Goal: Information Seeking & Learning: Learn about a topic

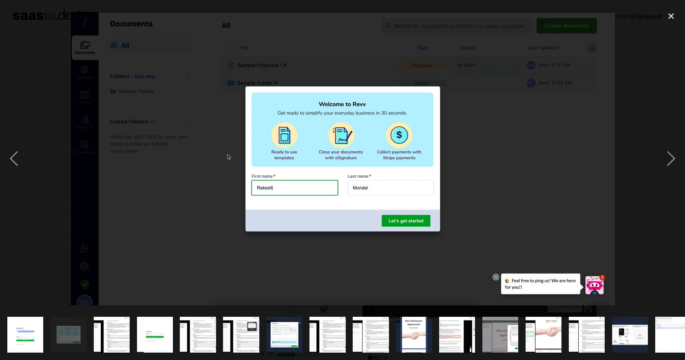
scroll to position [88, 0]
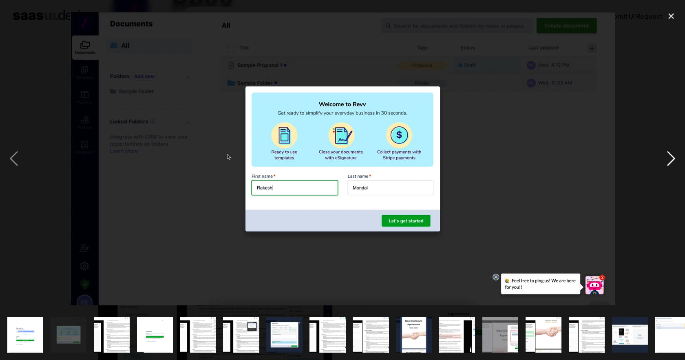
click at [673, 159] on div "next image" at bounding box center [671, 158] width 28 height 302
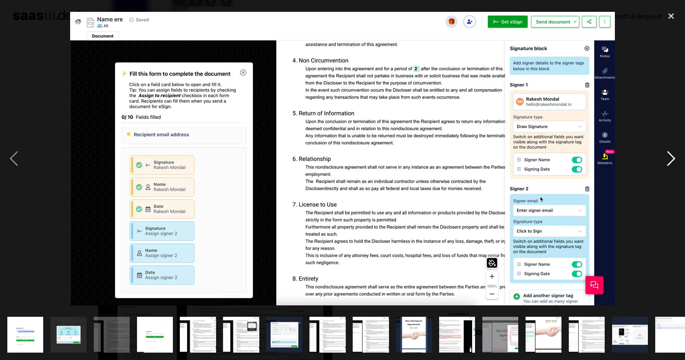
click at [673, 159] on div "next image" at bounding box center [671, 158] width 28 height 302
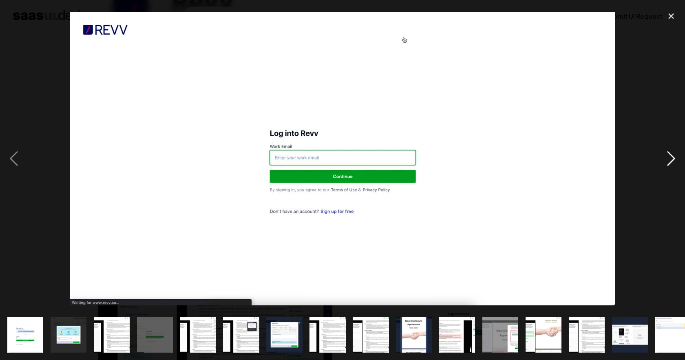
click at [673, 159] on div "next image" at bounding box center [671, 158] width 28 height 302
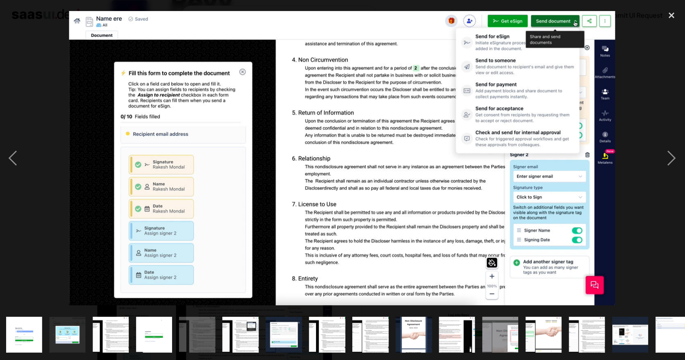
scroll to position [86, 0]
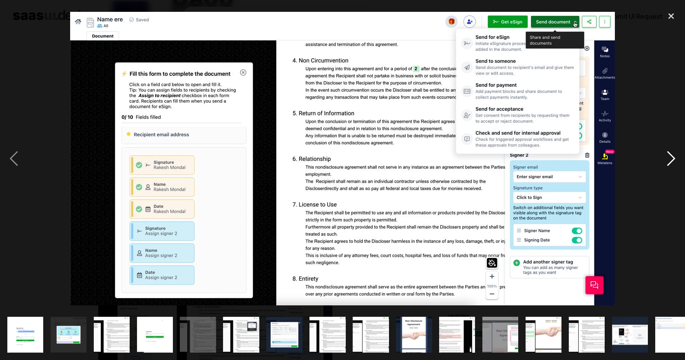
click at [676, 153] on div "next image" at bounding box center [671, 158] width 28 height 302
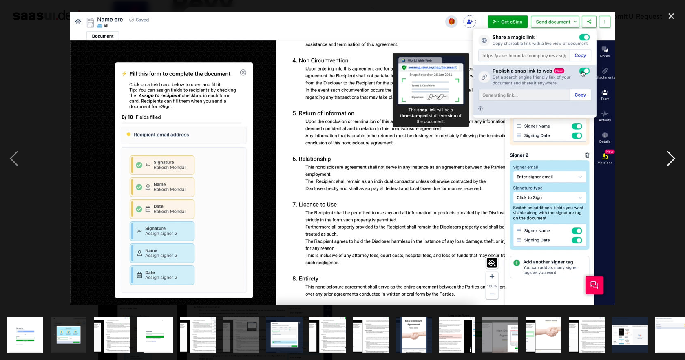
click at [676, 152] on div "next image" at bounding box center [671, 158] width 28 height 302
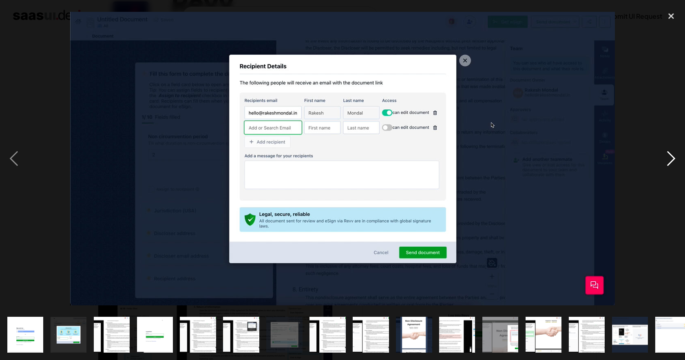
click at [669, 156] on div "next image" at bounding box center [671, 158] width 28 height 302
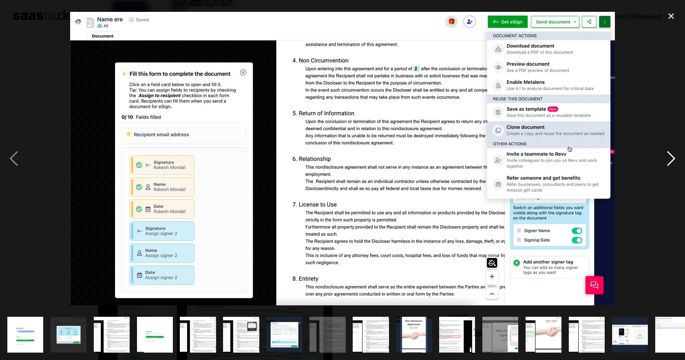
click at [668, 154] on div "next image" at bounding box center [671, 158] width 28 height 302
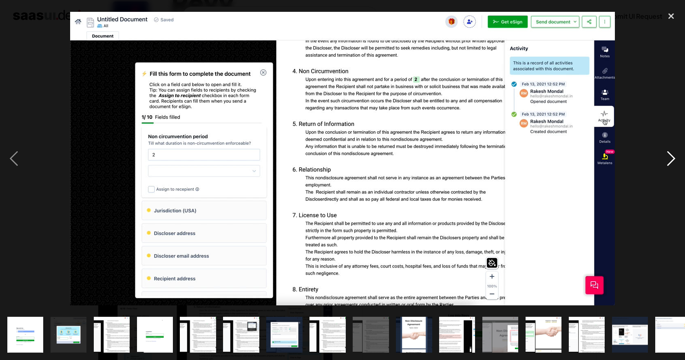
click at [668, 154] on div "next image" at bounding box center [671, 158] width 28 height 302
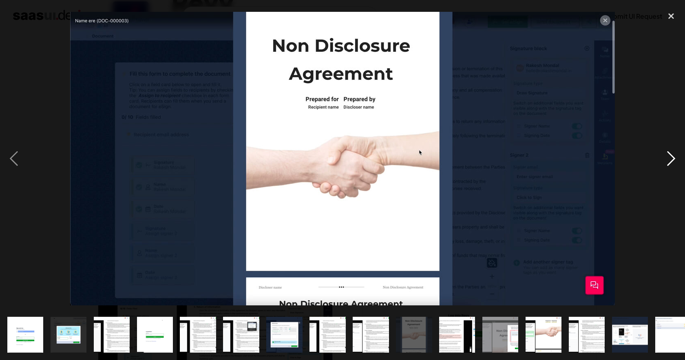
click at [668, 154] on div "next image" at bounding box center [671, 158] width 28 height 302
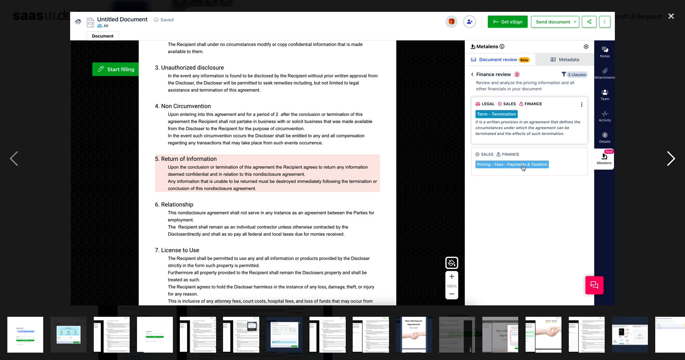
click at [668, 154] on div "next image" at bounding box center [671, 158] width 28 height 302
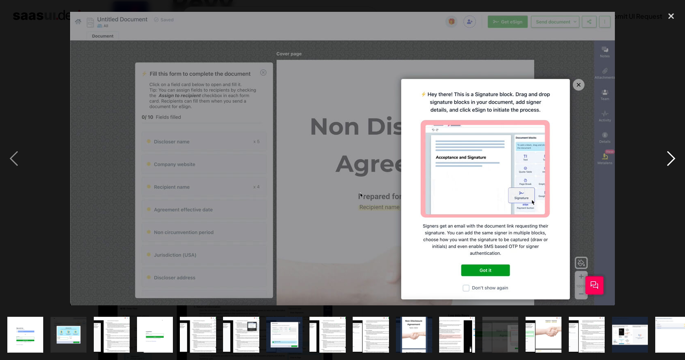
click at [668, 154] on div "next image" at bounding box center [671, 158] width 28 height 302
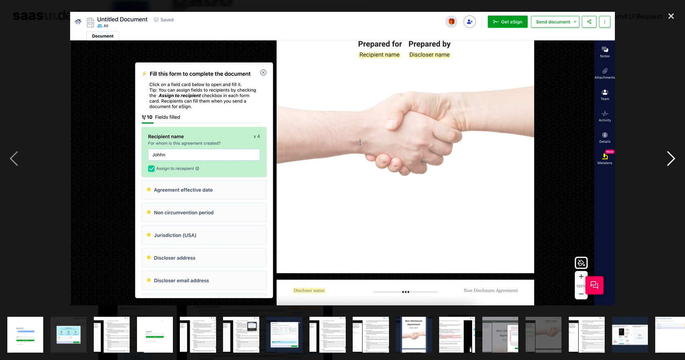
click at [668, 154] on div "next image" at bounding box center [671, 158] width 28 height 302
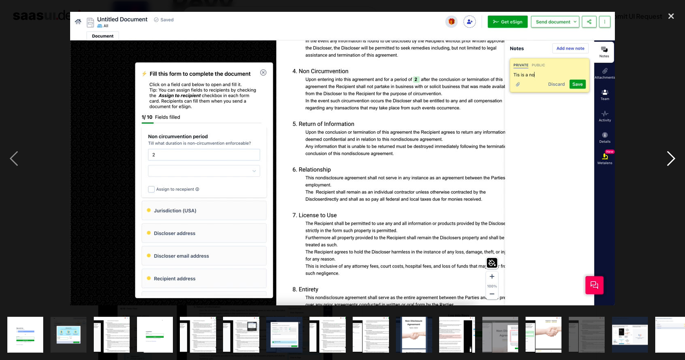
click at [668, 154] on div "next image" at bounding box center [671, 158] width 28 height 302
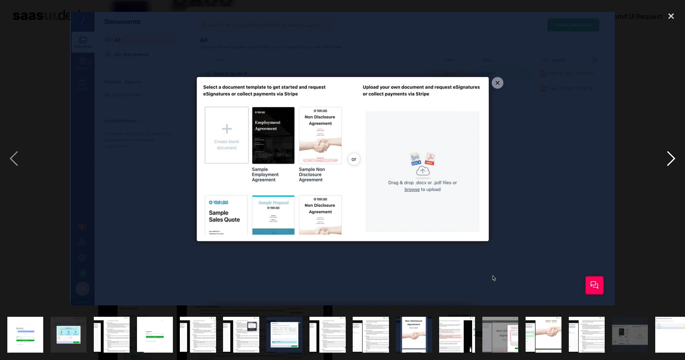
click at [668, 154] on div "next image" at bounding box center [671, 158] width 28 height 302
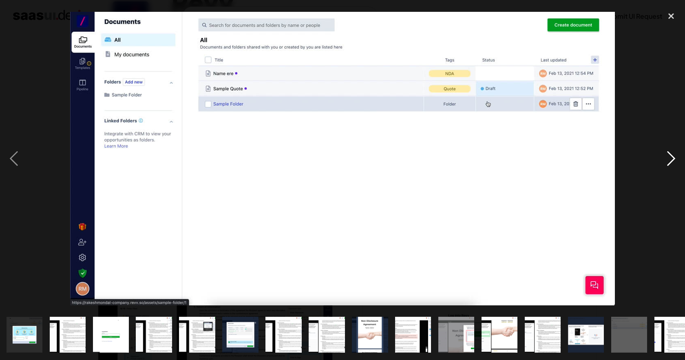
scroll to position [0, 57]
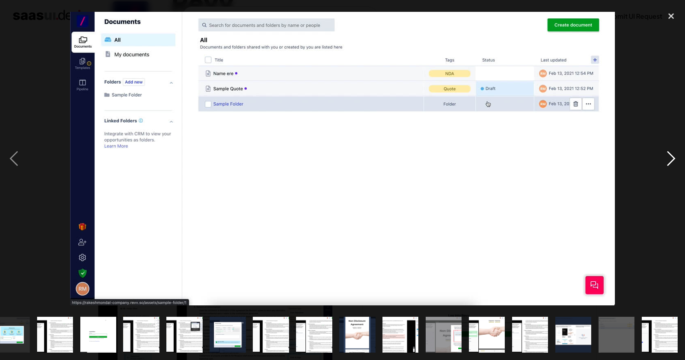
click at [671, 156] on div "next image" at bounding box center [671, 158] width 28 height 302
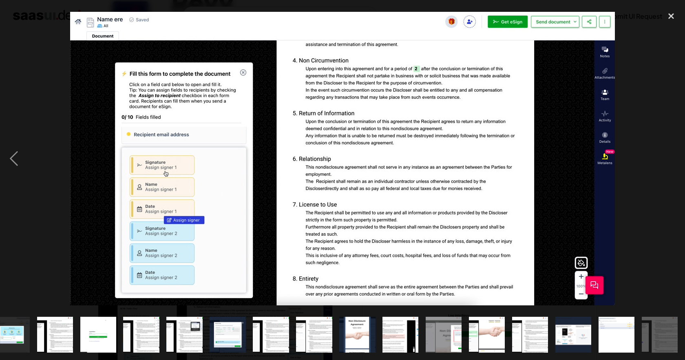
click at [671, 156] on div "next image" at bounding box center [671, 158] width 28 height 302
click at [672, 20] on div "close lightbox" at bounding box center [671, 16] width 28 height 18
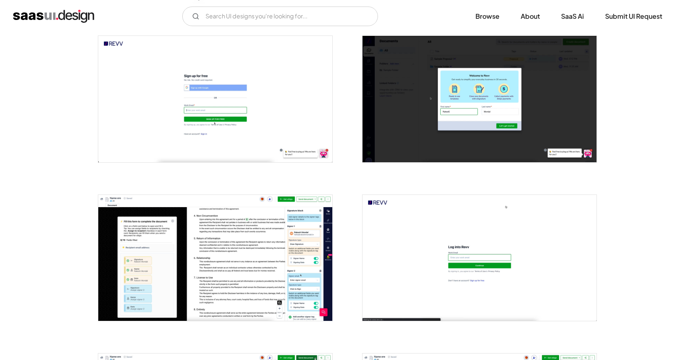
scroll to position [0, 0]
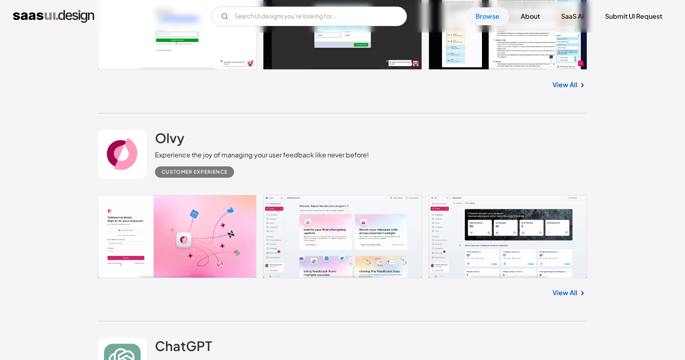
scroll to position [368, 0]
click at [574, 296] on link "View All" at bounding box center [564, 292] width 25 height 10
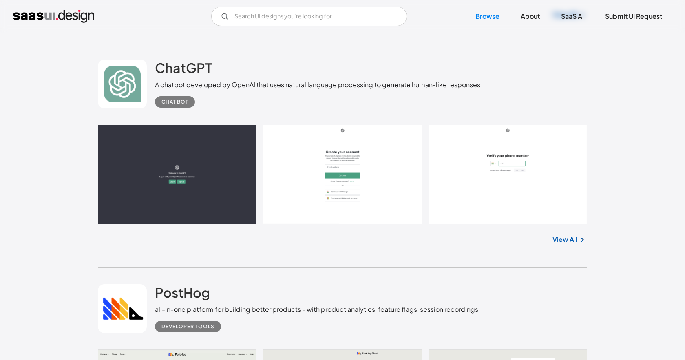
scroll to position [621, 0]
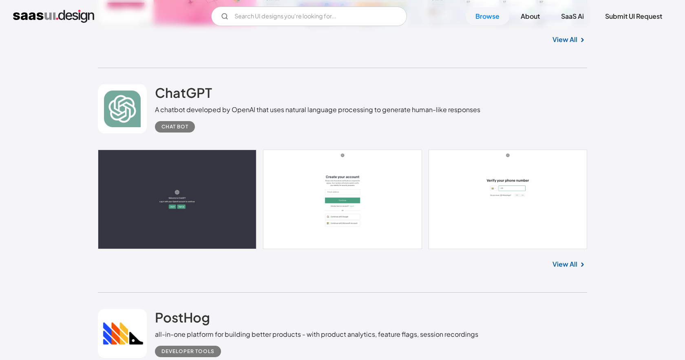
click at [569, 268] on link "View All" at bounding box center [564, 264] width 25 height 10
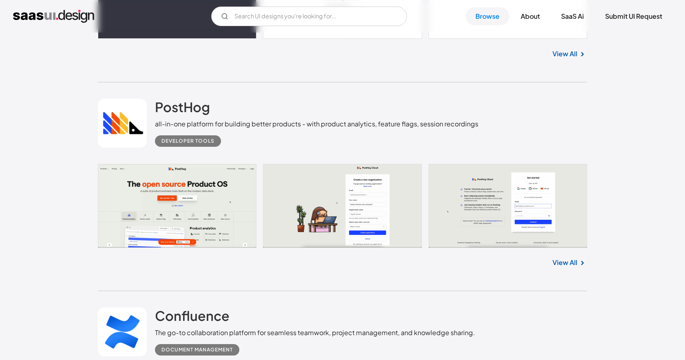
scroll to position [833, 0]
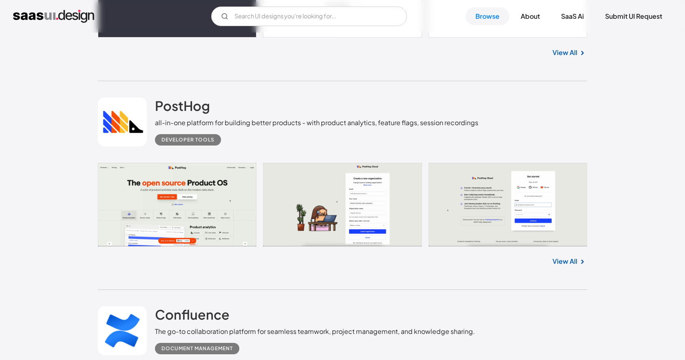
click at [568, 262] on link "View All" at bounding box center [564, 261] width 25 height 10
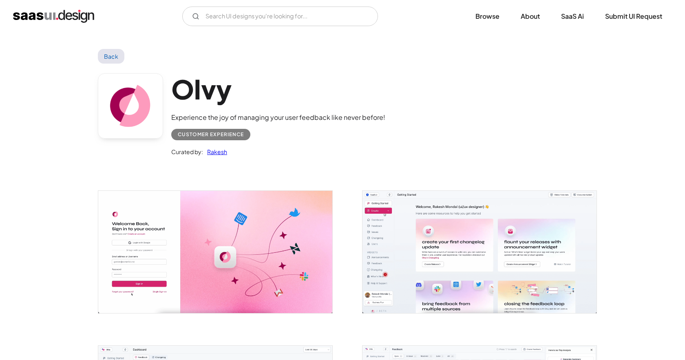
click at [231, 258] on img "open lightbox" at bounding box center [215, 252] width 234 height 122
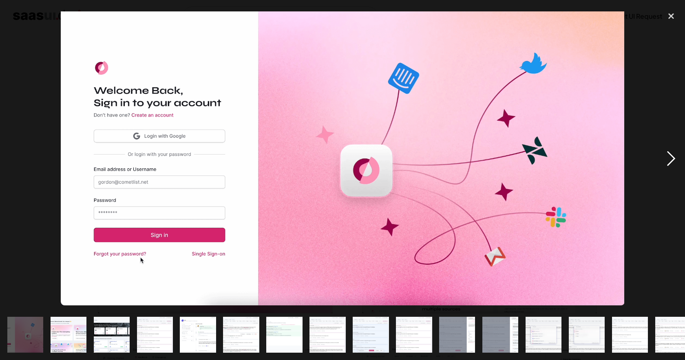
click at [670, 159] on div "next image" at bounding box center [671, 158] width 28 height 302
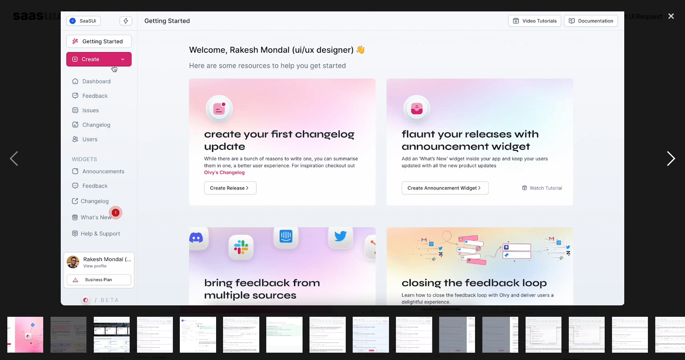
click at [671, 157] on div "next image" at bounding box center [671, 158] width 28 height 302
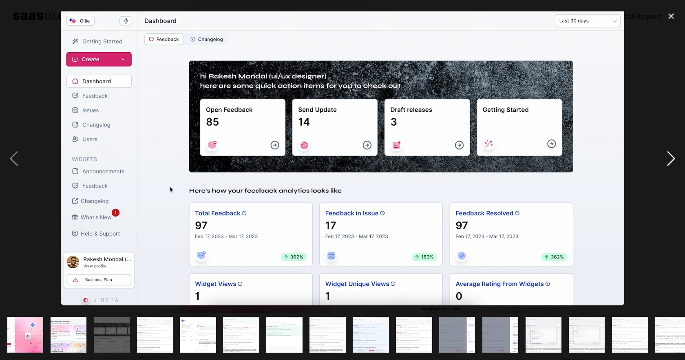
click at [671, 157] on div "next image" at bounding box center [671, 158] width 28 height 302
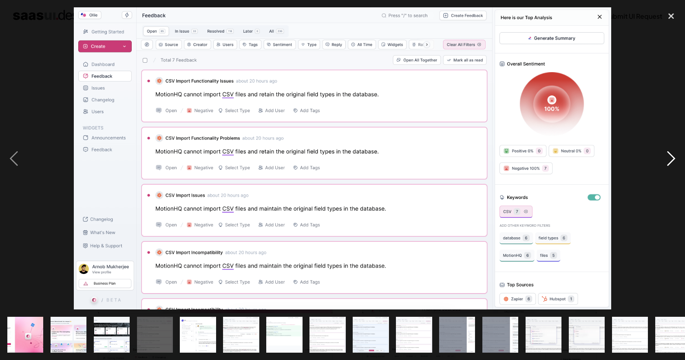
click at [667, 152] on div "next image" at bounding box center [671, 158] width 28 height 302
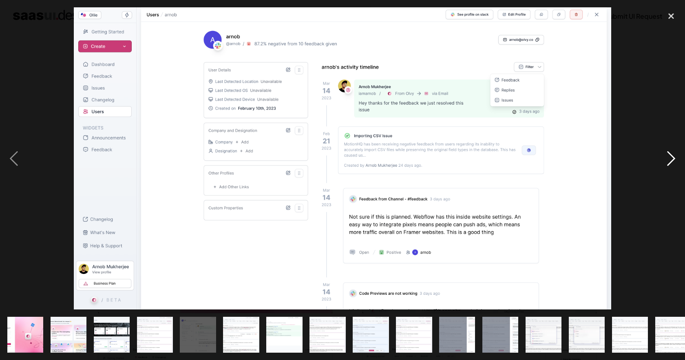
click at [667, 152] on div "next image" at bounding box center [671, 158] width 28 height 302
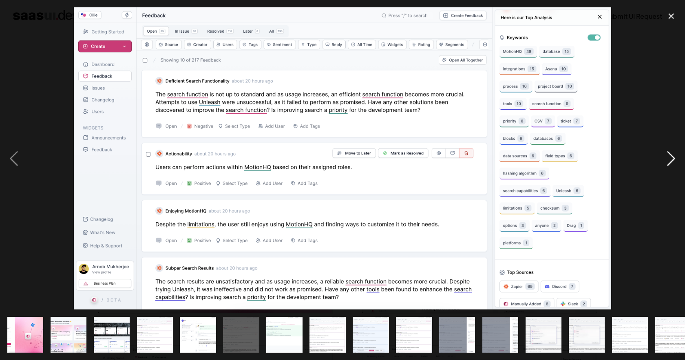
click at [667, 152] on div "next image" at bounding box center [671, 158] width 28 height 302
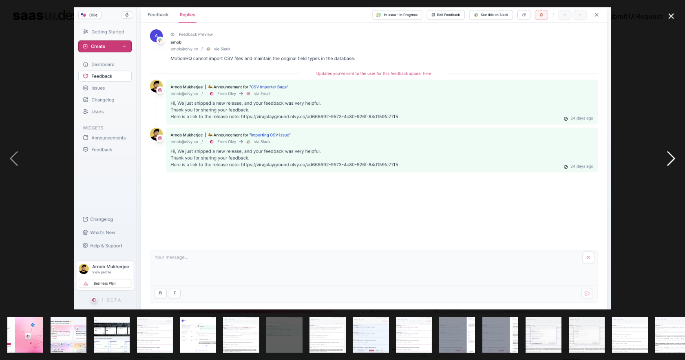
click at [667, 152] on div "next image" at bounding box center [671, 158] width 28 height 302
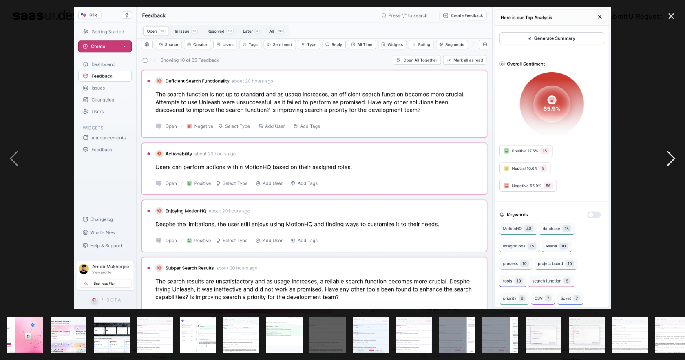
click at [667, 152] on div "next image" at bounding box center [671, 158] width 28 height 302
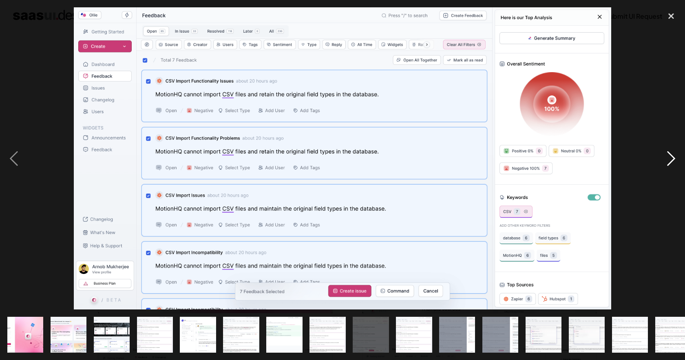
click at [667, 152] on div "next image" at bounding box center [671, 158] width 28 height 302
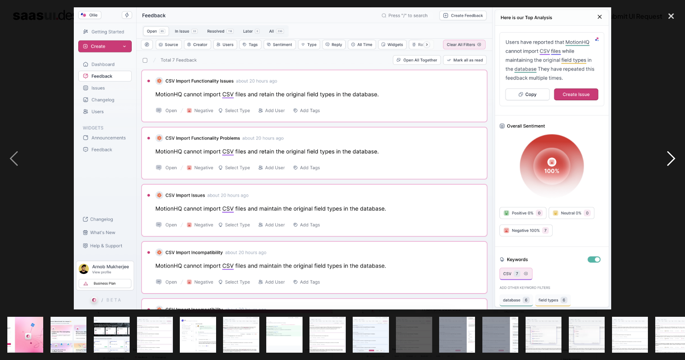
click at [667, 152] on div "next image" at bounding box center [671, 158] width 28 height 302
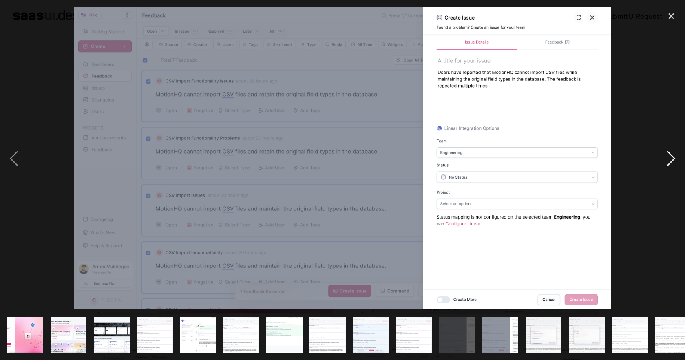
click at [667, 152] on div "next image" at bounding box center [671, 158] width 28 height 302
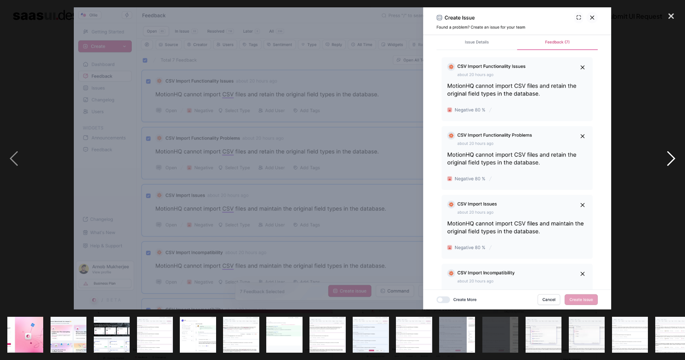
click at [667, 152] on div "next image" at bounding box center [671, 158] width 28 height 302
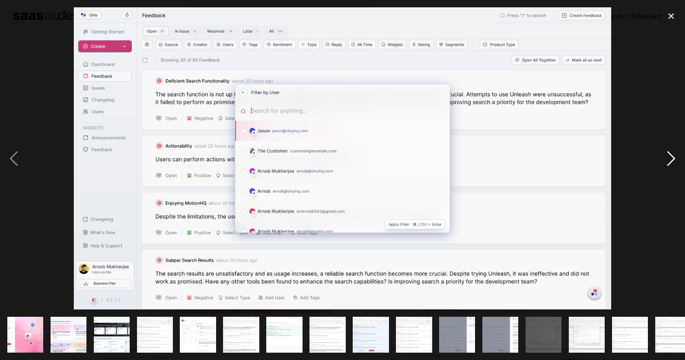
click at [667, 152] on div "next image" at bounding box center [671, 158] width 28 height 302
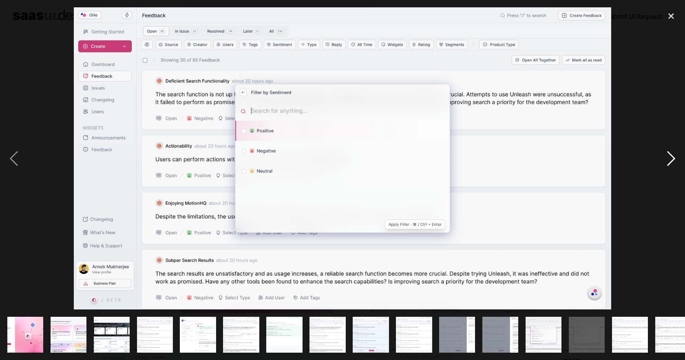
click at [667, 152] on div "next image" at bounding box center [671, 158] width 28 height 302
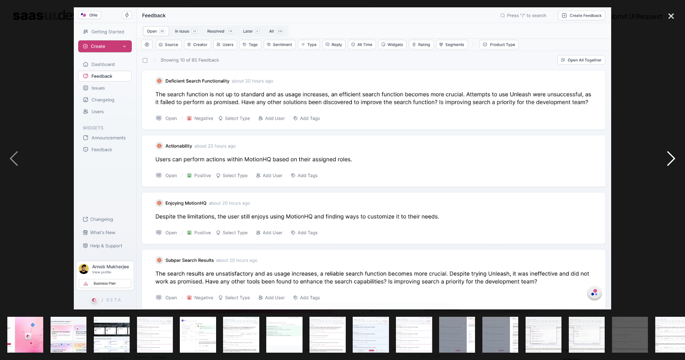
click at [667, 152] on div "next image" at bounding box center [671, 158] width 28 height 302
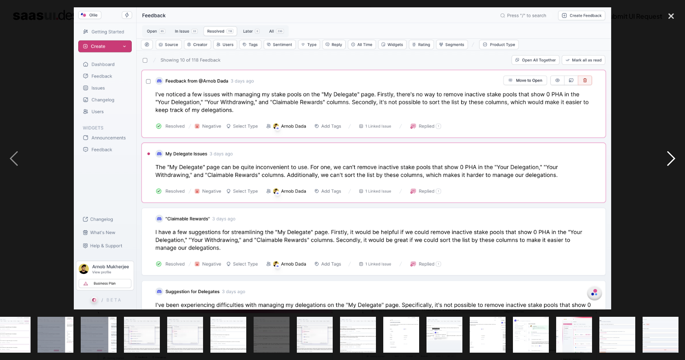
scroll to position [0, 402]
click at [667, 152] on div "next image" at bounding box center [671, 158] width 28 height 302
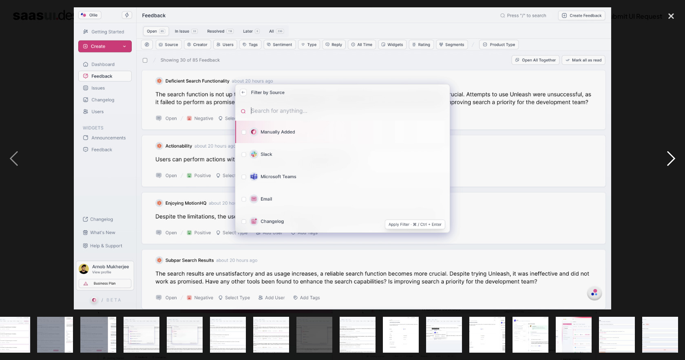
click at [667, 152] on div "next image" at bounding box center [671, 158] width 28 height 302
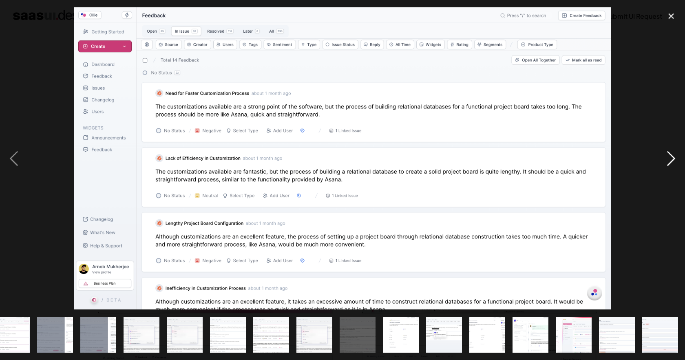
click at [667, 152] on div "next image" at bounding box center [671, 158] width 28 height 302
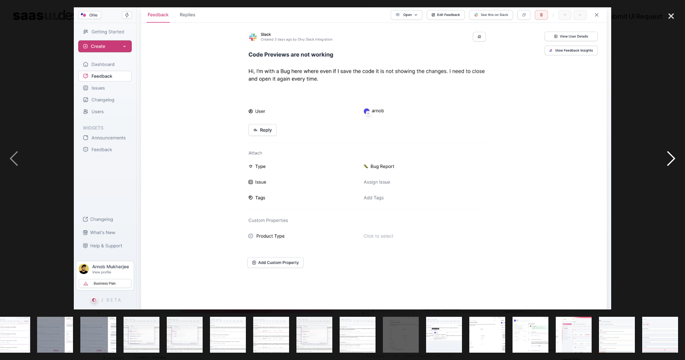
click at [667, 152] on div "next image" at bounding box center [671, 158] width 28 height 302
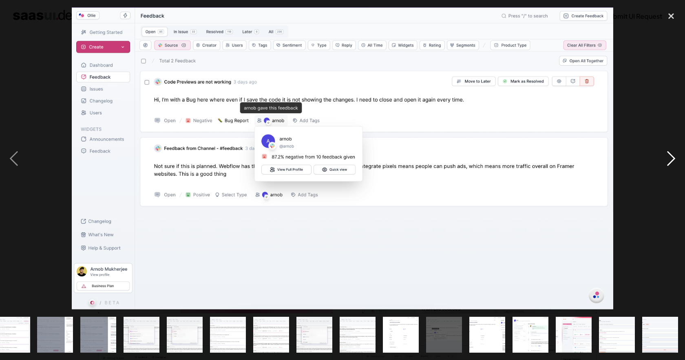
click at [667, 152] on div "next image" at bounding box center [671, 158] width 28 height 302
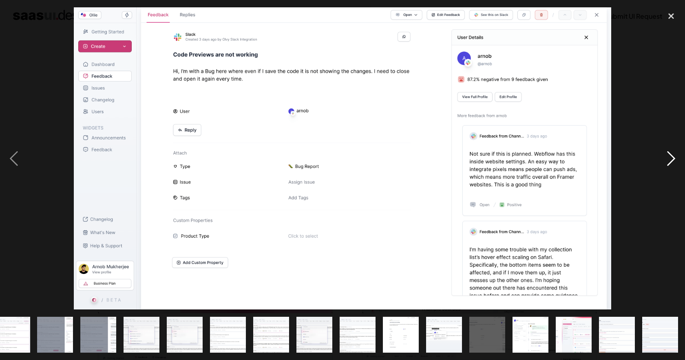
click at [667, 152] on div "next image" at bounding box center [671, 158] width 28 height 302
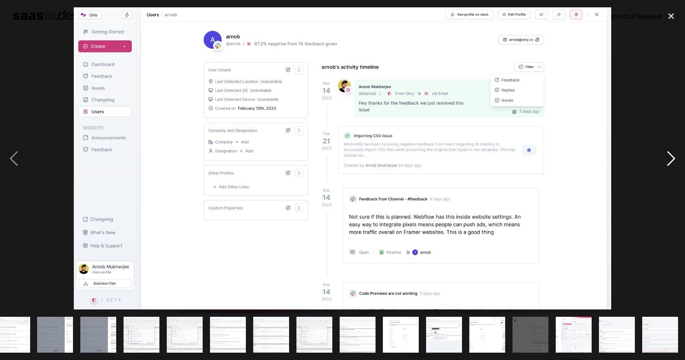
click at [667, 152] on div "next image" at bounding box center [671, 158] width 28 height 302
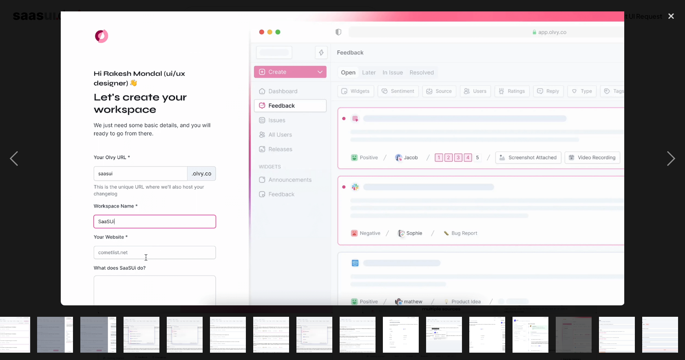
click at [654, 157] on div at bounding box center [342, 158] width 685 height 302
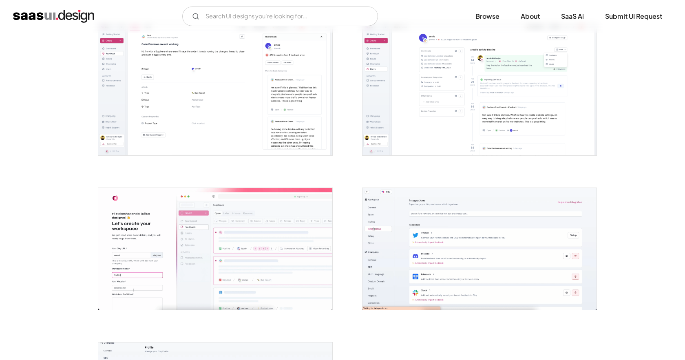
scroll to position [1816, 0]
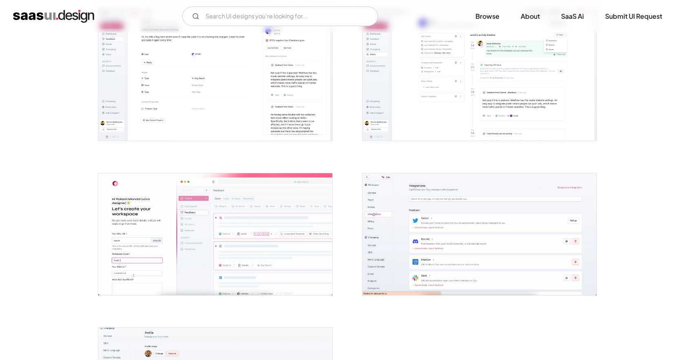
click at [283, 231] on img "open lightbox" at bounding box center [215, 234] width 234 height 122
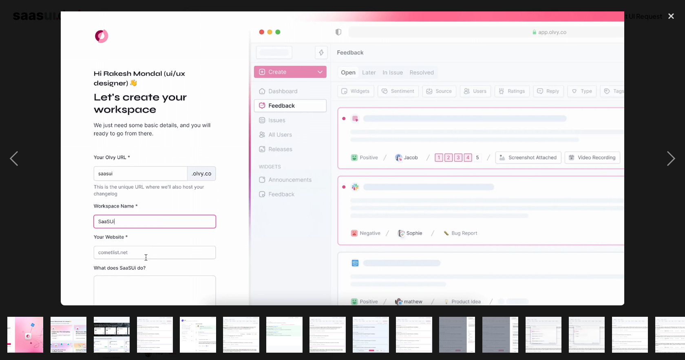
scroll to position [0, 402]
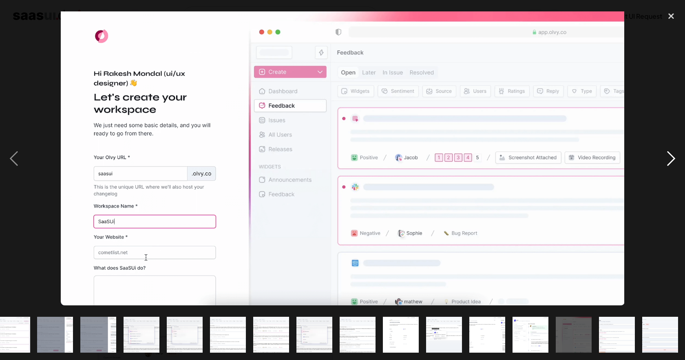
click at [669, 162] on div "next image" at bounding box center [671, 158] width 28 height 302
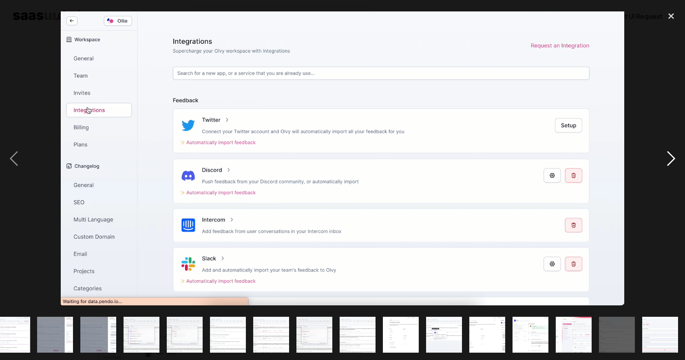
click at [668, 161] on div "next image" at bounding box center [671, 158] width 28 height 302
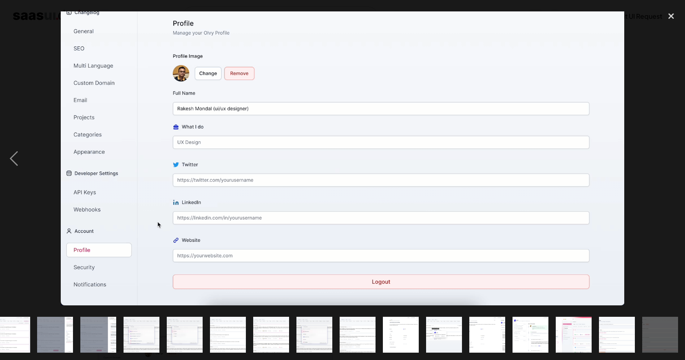
click at [649, 106] on div at bounding box center [342, 158] width 685 height 302
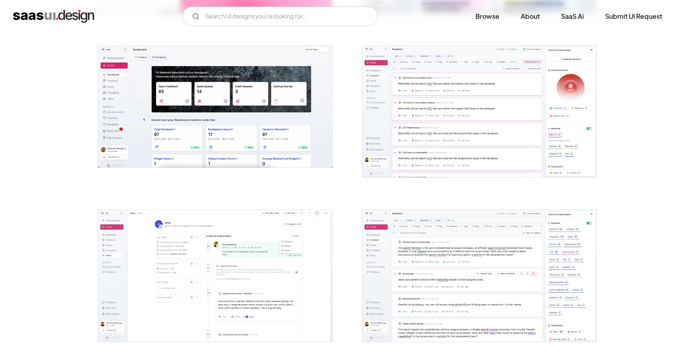
scroll to position [17, 0]
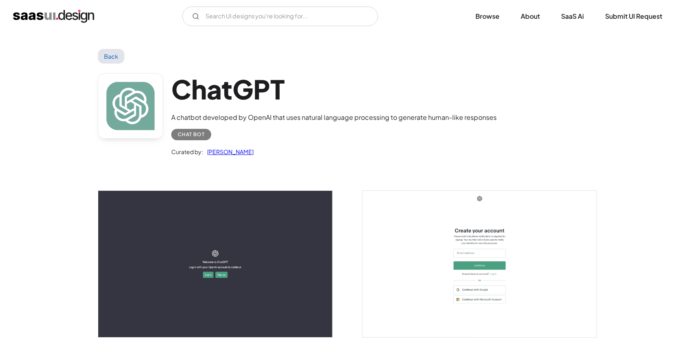
click at [263, 244] on img "open lightbox" at bounding box center [215, 264] width 234 height 146
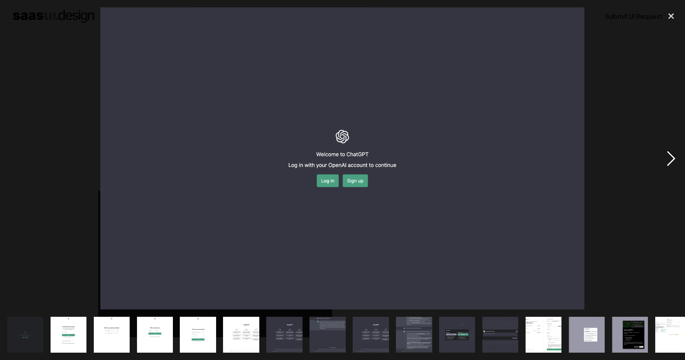
click at [667, 160] on div "next image" at bounding box center [671, 158] width 28 height 302
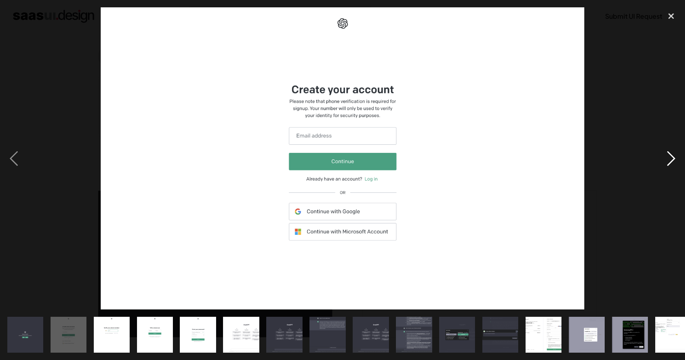
click at [668, 160] on div "next image" at bounding box center [671, 158] width 28 height 302
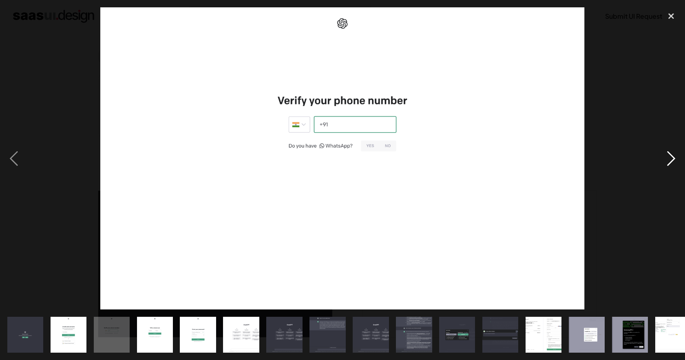
click at [668, 160] on div "next image" at bounding box center [671, 158] width 28 height 302
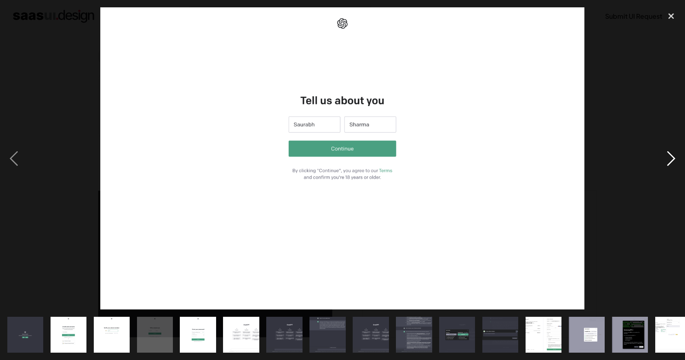
click at [668, 160] on div "next image" at bounding box center [671, 158] width 28 height 302
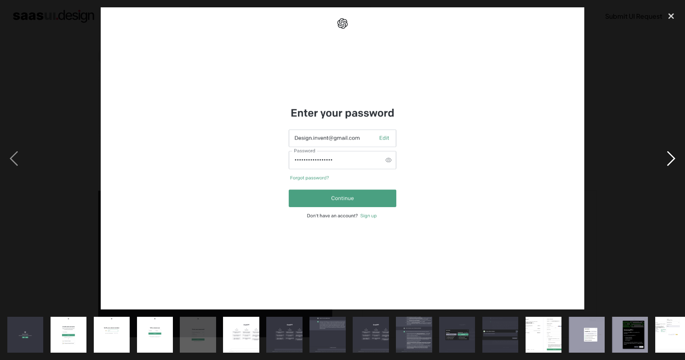
click at [668, 160] on div "next image" at bounding box center [671, 158] width 28 height 302
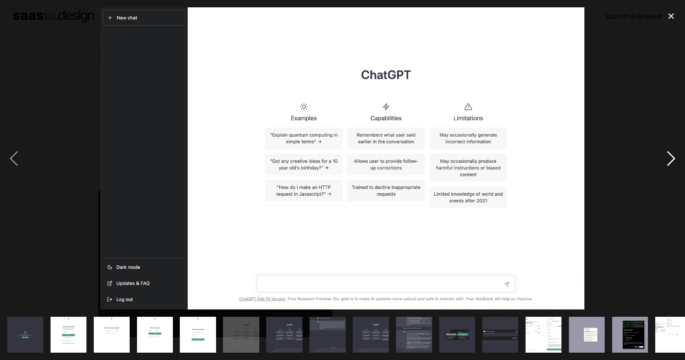
click at [669, 160] on div "next image" at bounding box center [671, 158] width 28 height 302
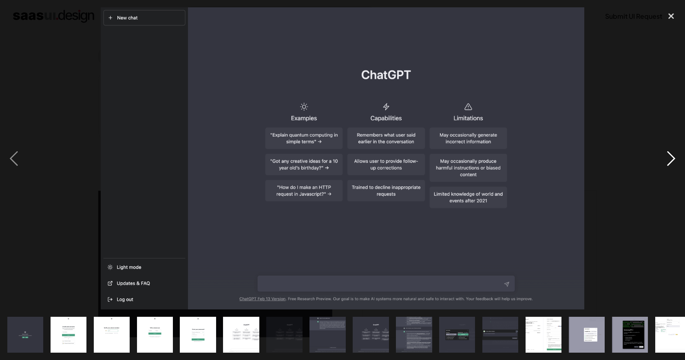
click at [669, 160] on div "next image" at bounding box center [671, 158] width 28 height 302
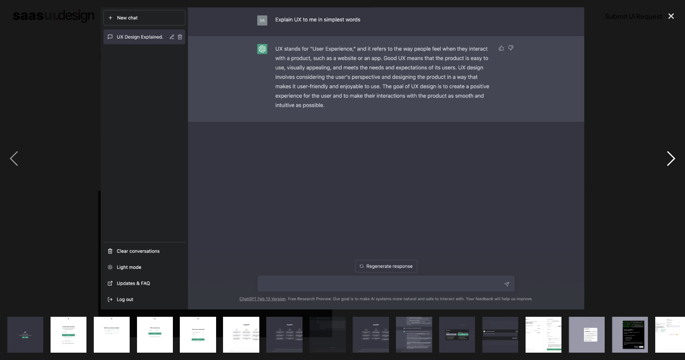
click at [669, 160] on div "next image" at bounding box center [671, 158] width 28 height 302
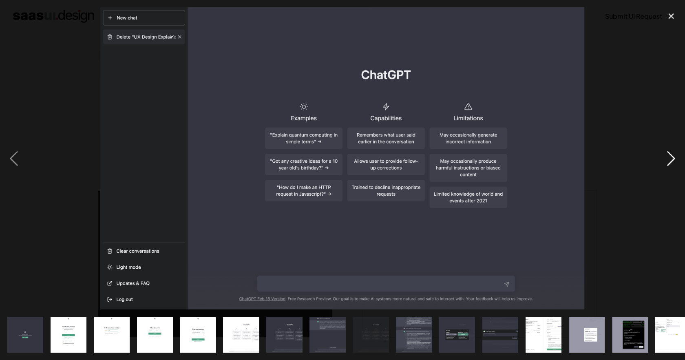
click at [669, 160] on div "next image" at bounding box center [671, 158] width 28 height 302
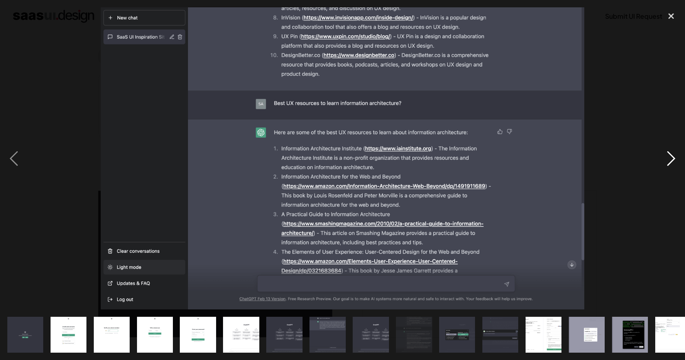
click at [669, 160] on div "next image" at bounding box center [671, 158] width 28 height 302
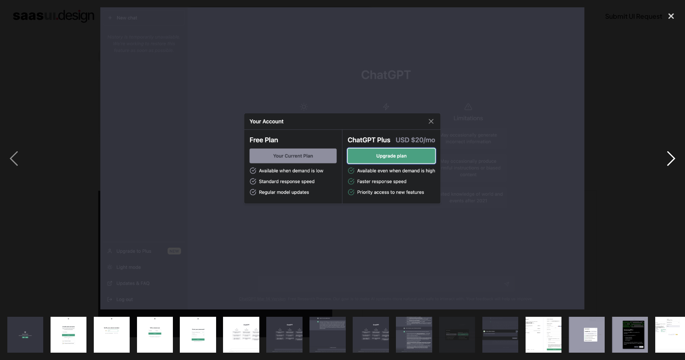
click at [669, 160] on div "next image" at bounding box center [671, 158] width 28 height 302
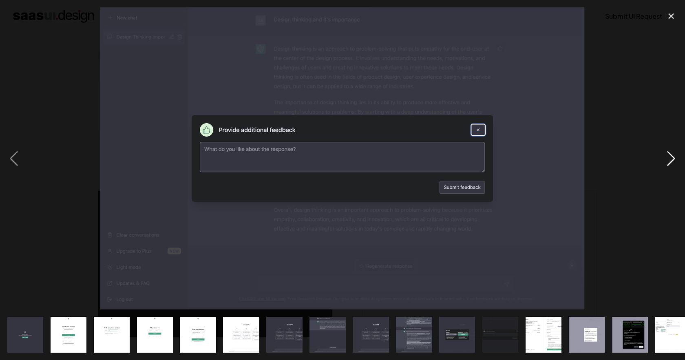
click at [669, 160] on div "next image" at bounding box center [671, 158] width 28 height 302
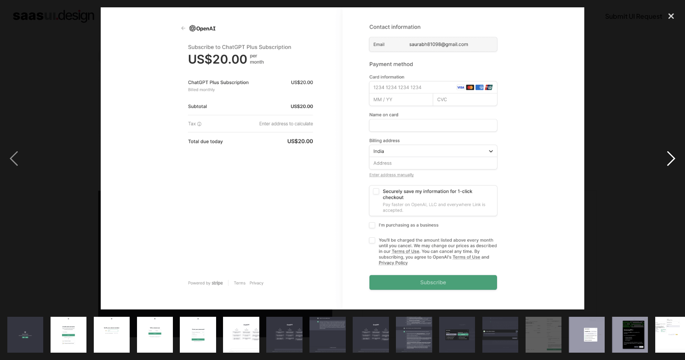
click at [670, 160] on div "next image" at bounding box center [671, 158] width 28 height 302
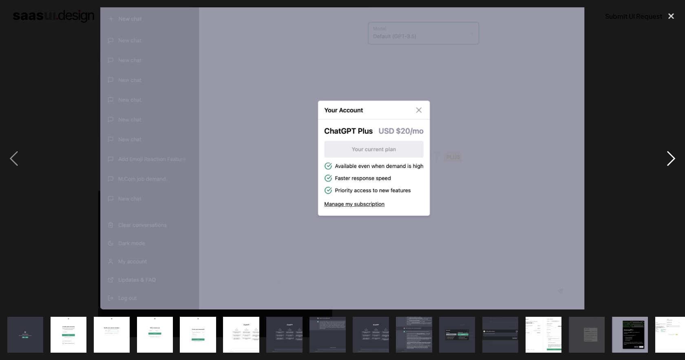
click at [670, 160] on div "next image" at bounding box center [671, 158] width 28 height 302
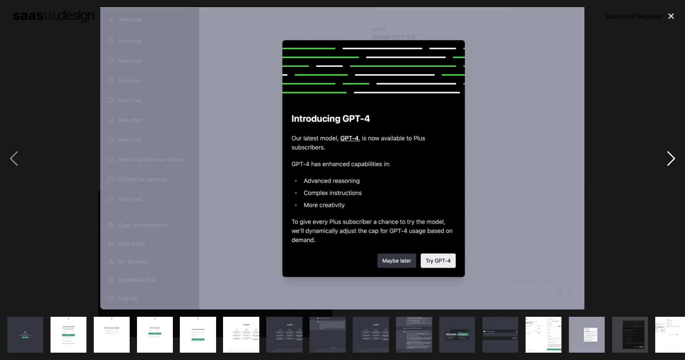
click at [670, 160] on div "next image" at bounding box center [671, 158] width 28 height 302
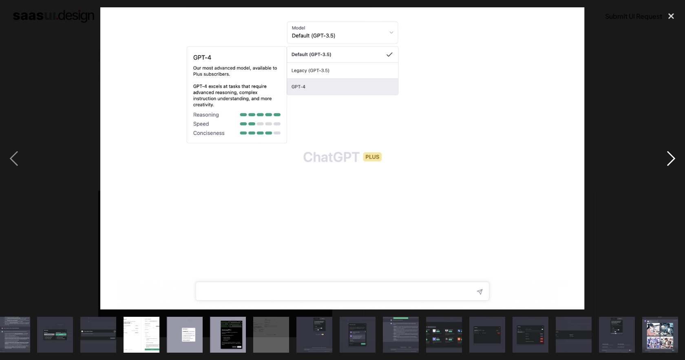
scroll to position [0, 402]
click at [670, 160] on div "next image" at bounding box center [671, 158] width 28 height 302
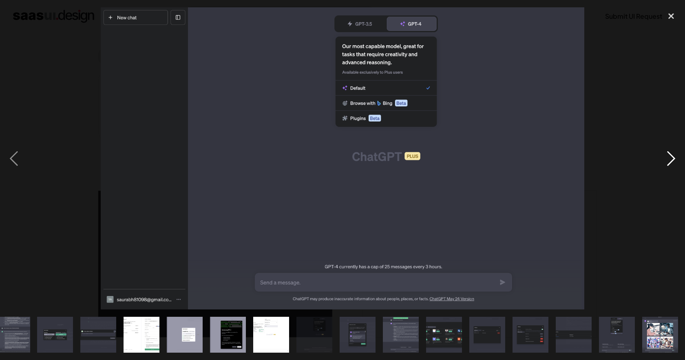
click at [670, 160] on div "next image" at bounding box center [671, 158] width 28 height 302
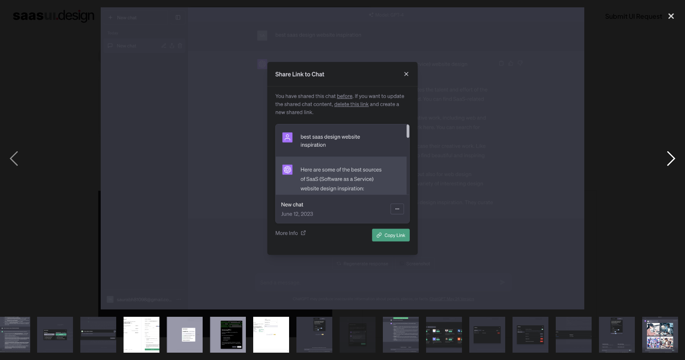
click at [670, 160] on div "next image" at bounding box center [671, 158] width 28 height 302
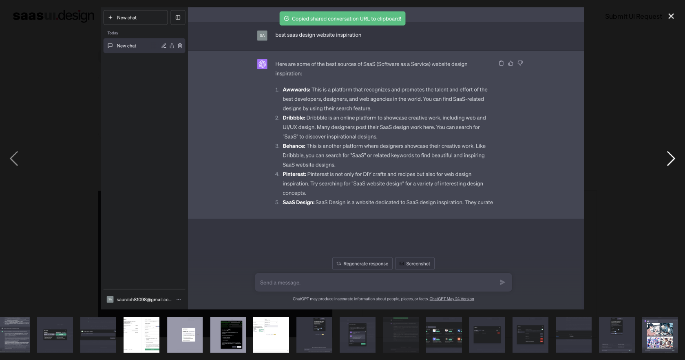
click at [670, 160] on div "next image" at bounding box center [671, 158] width 28 height 302
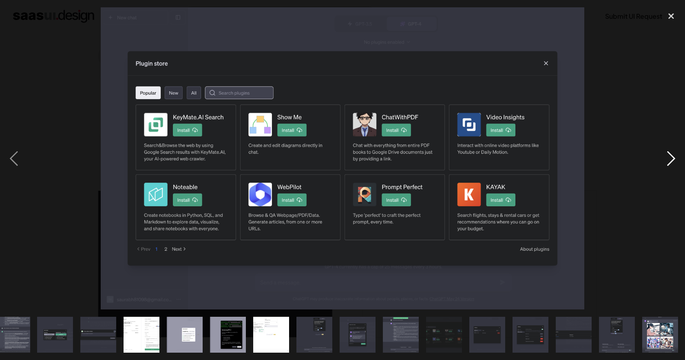
click at [670, 160] on div "next image" at bounding box center [671, 158] width 28 height 302
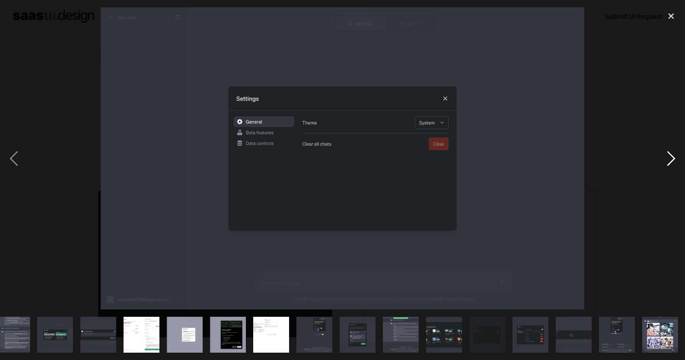
click at [671, 160] on div "next image" at bounding box center [671, 158] width 28 height 302
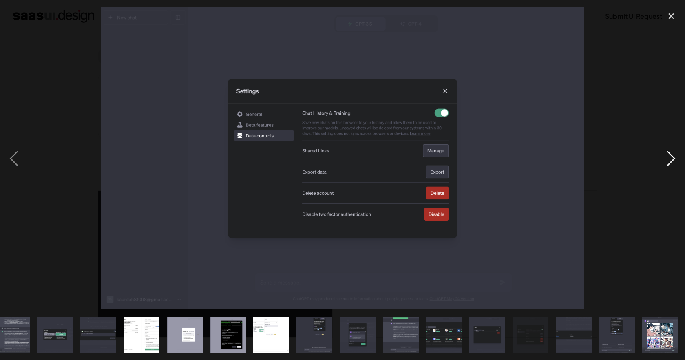
click at [671, 160] on div "next image" at bounding box center [671, 158] width 28 height 302
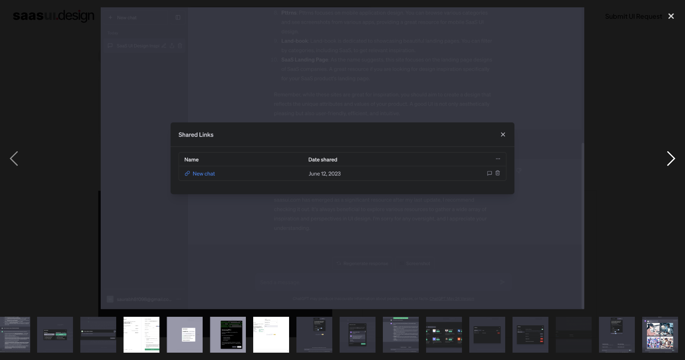
click at [671, 160] on div "next image" at bounding box center [671, 158] width 28 height 302
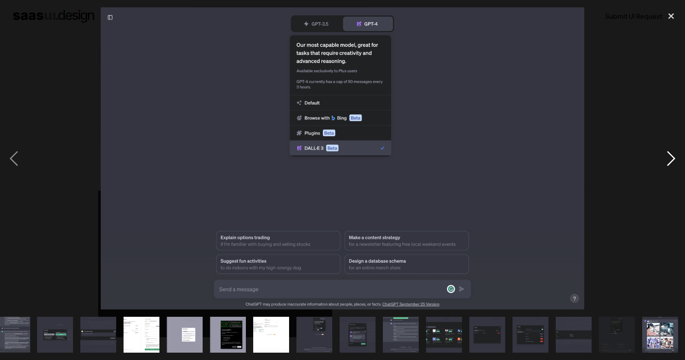
click at [671, 160] on div "next image" at bounding box center [671, 158] width 28 height 302
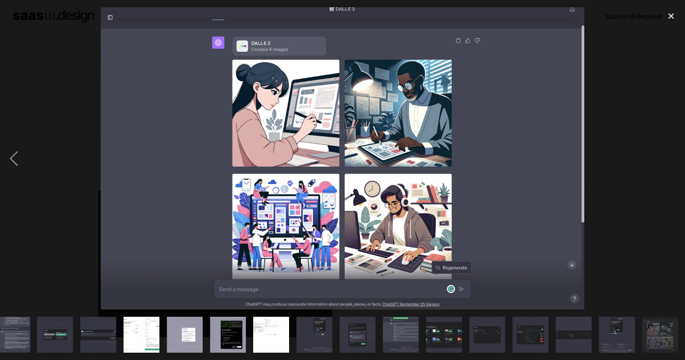
click at [671, 160] on div "next image" at bounding box center [671, 158] width 28 height 302
click at [651, 170] on div at bounding box center [342, 158] width 685 height 302
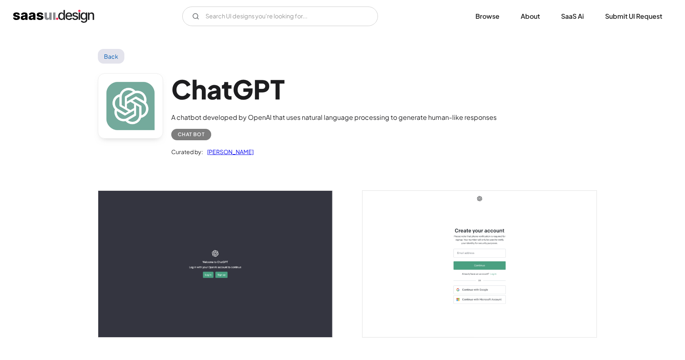
scroll to position [0, 0]
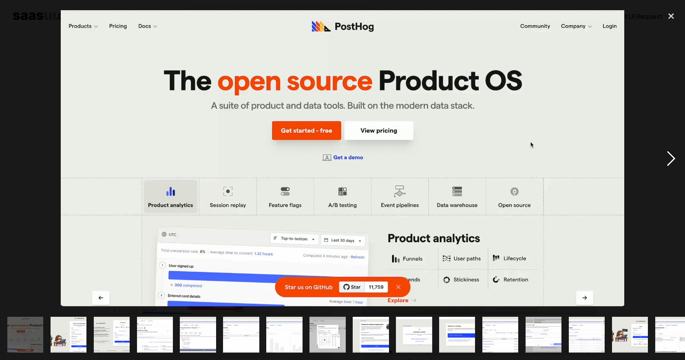
click at [671, 161] on div "next image" at bounding box center [671, 158] width 28 height 302
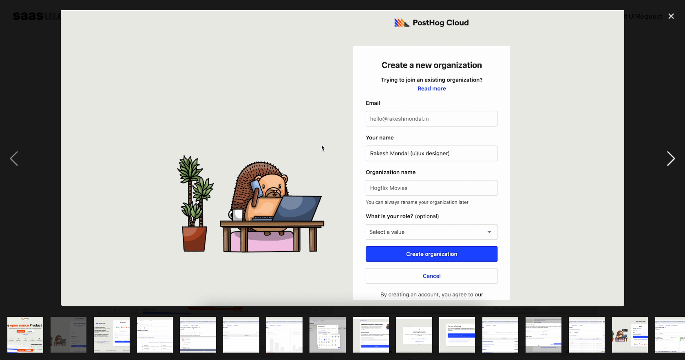
click at [670, 161] on div "next image" at bounding box center [671, 158] width 28 height 302
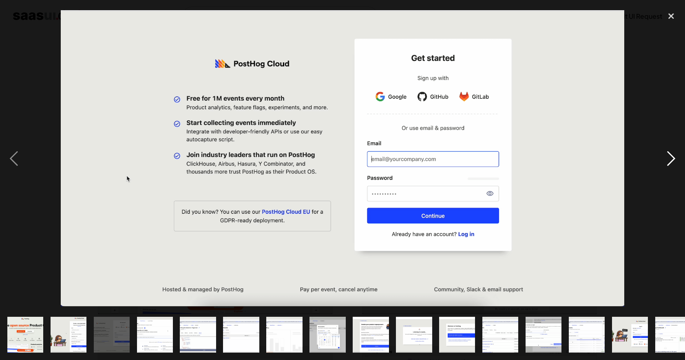
click at [670, 161] on div "next image" at bounding box center [671, 158] width 28 height 302
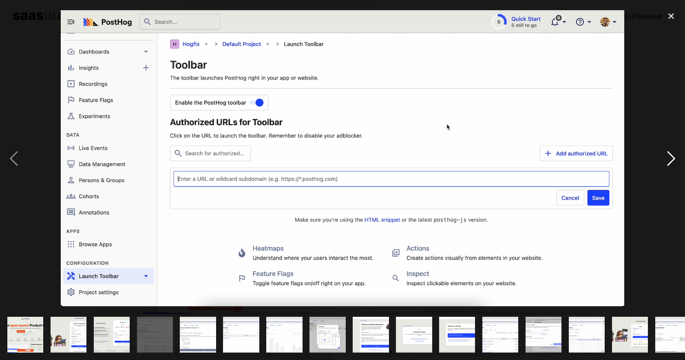
click at [670, 161] on div "next image" at bounding box center [671, 158] width 28 height 302
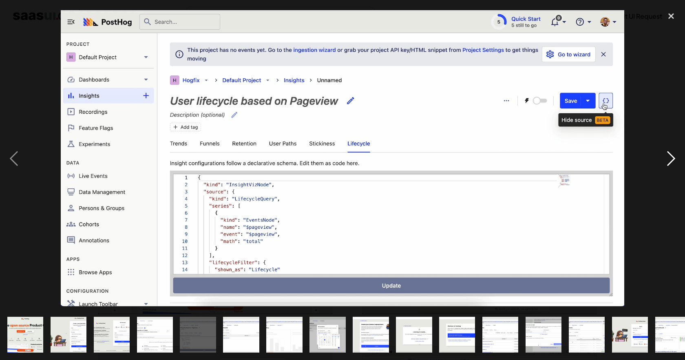
click at [673, 165] on div "next image" at bounding box center [671, 158] width 28 height 302
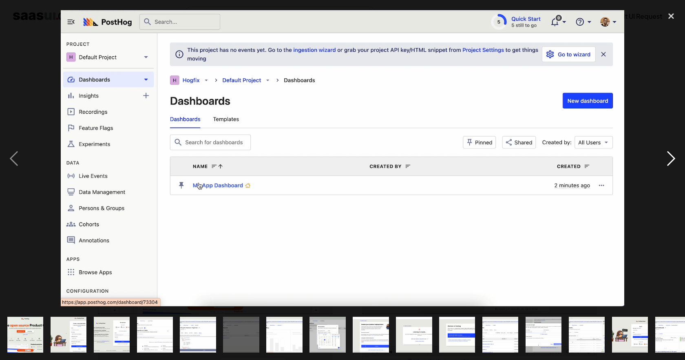
click at [673, 165] on div "next image" at bounding box center [671, 158] width 28 height 302
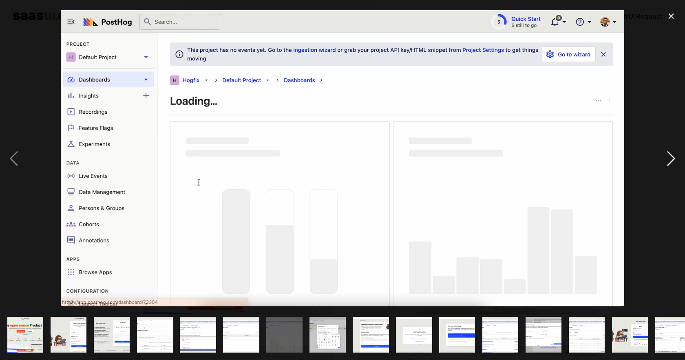
click at [673, 165] on div "next image" at bounding box center [671, 158] width 28 height 302
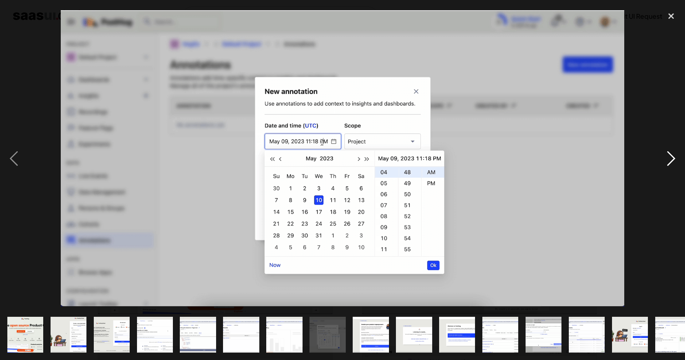
click at [673, 165] on div "next image" at bounding box center [671, 158] width 28 height 302
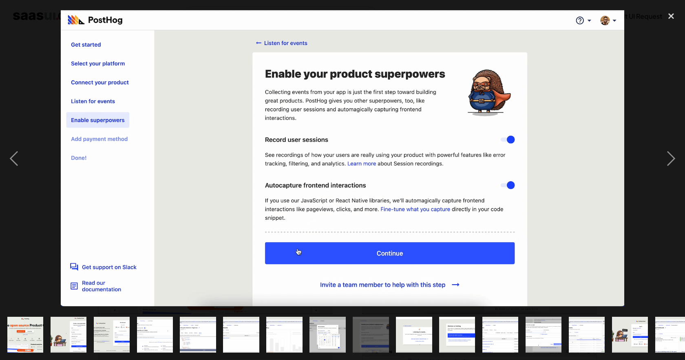
click at [645, 66] on div at bounding box center [342, 158] width 685 height 302
